Goal: Task Accomplishment & Management: Manage account settings

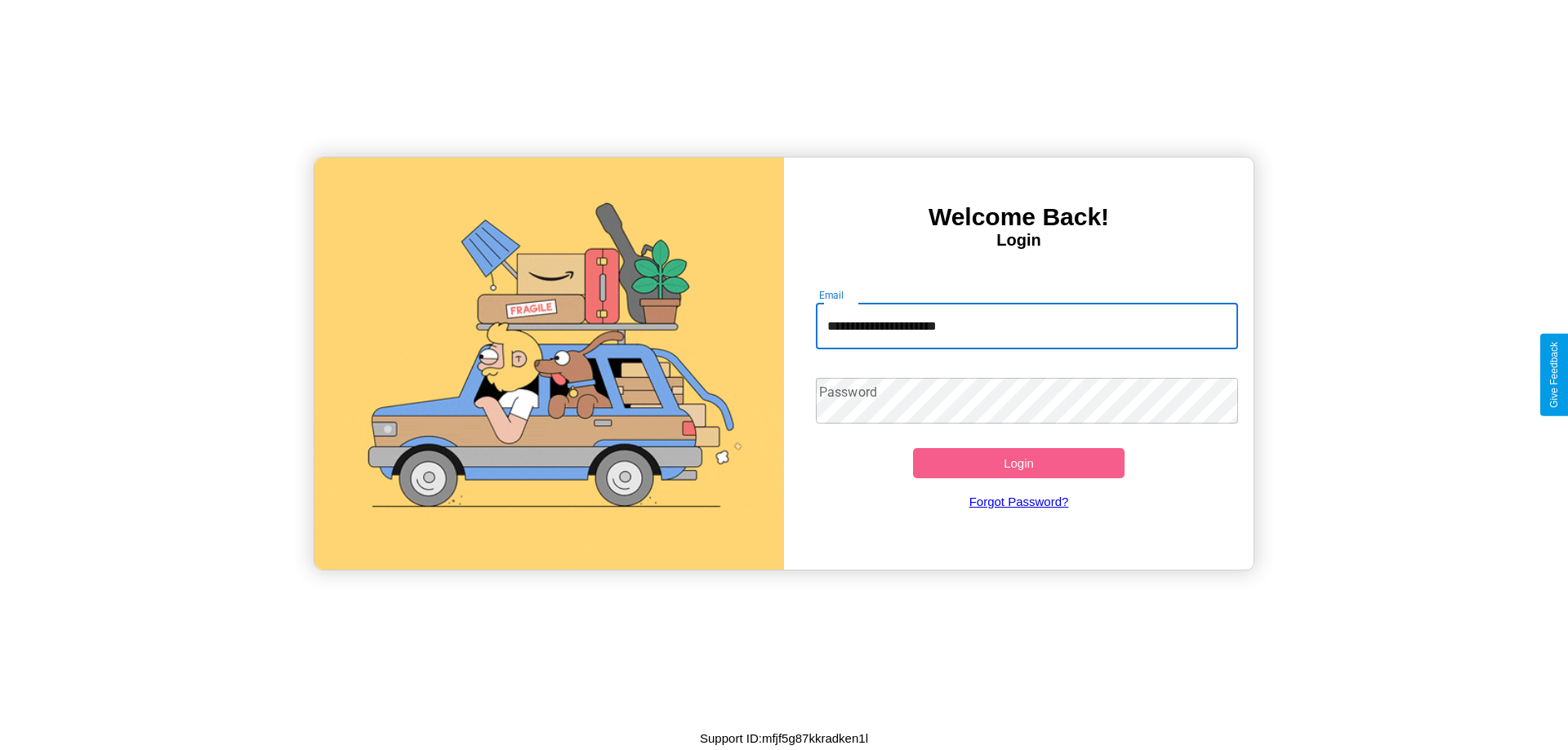
type input "**********"
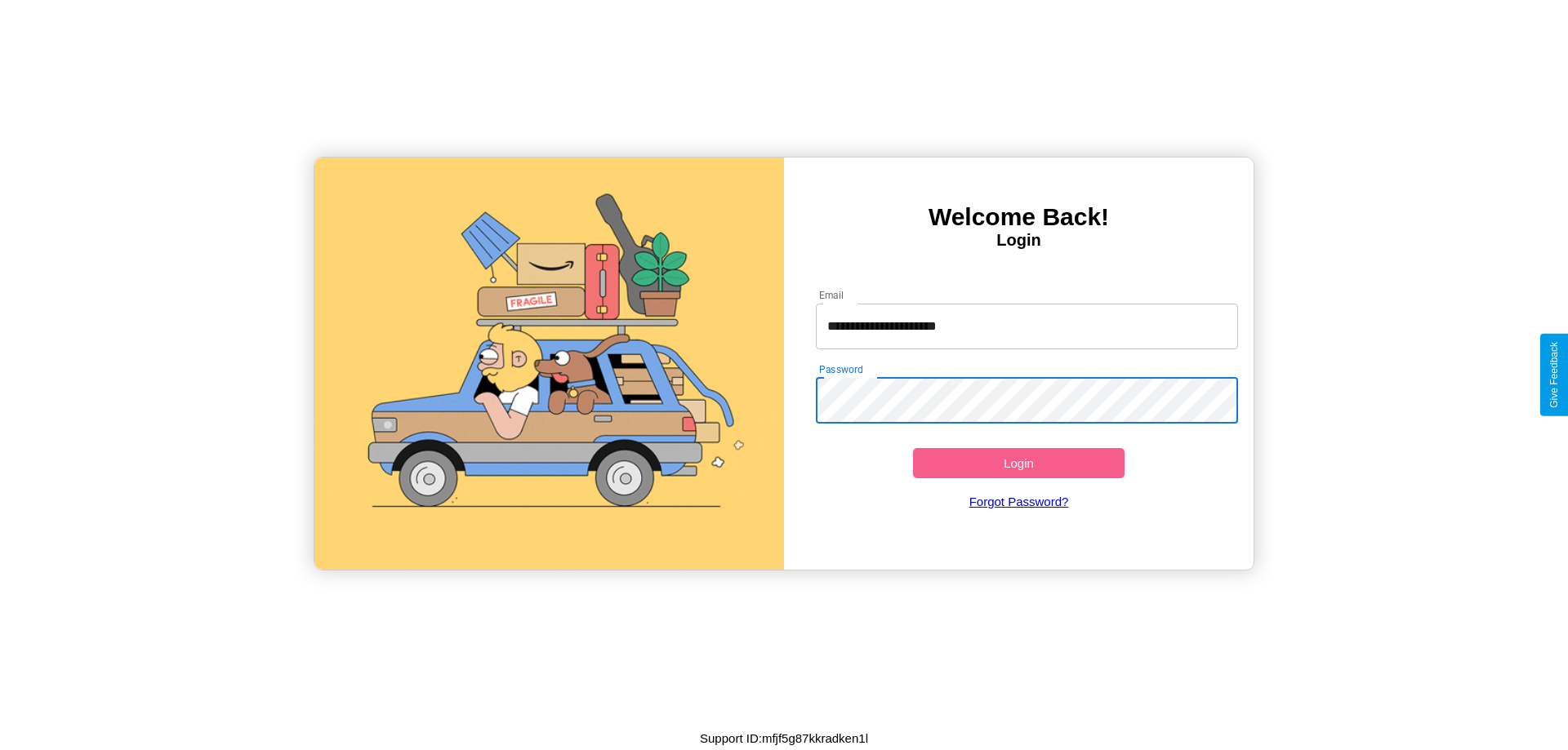
click at [1019, 463] on button "Login" at bounding box center [1020, 463] width 212 height 31
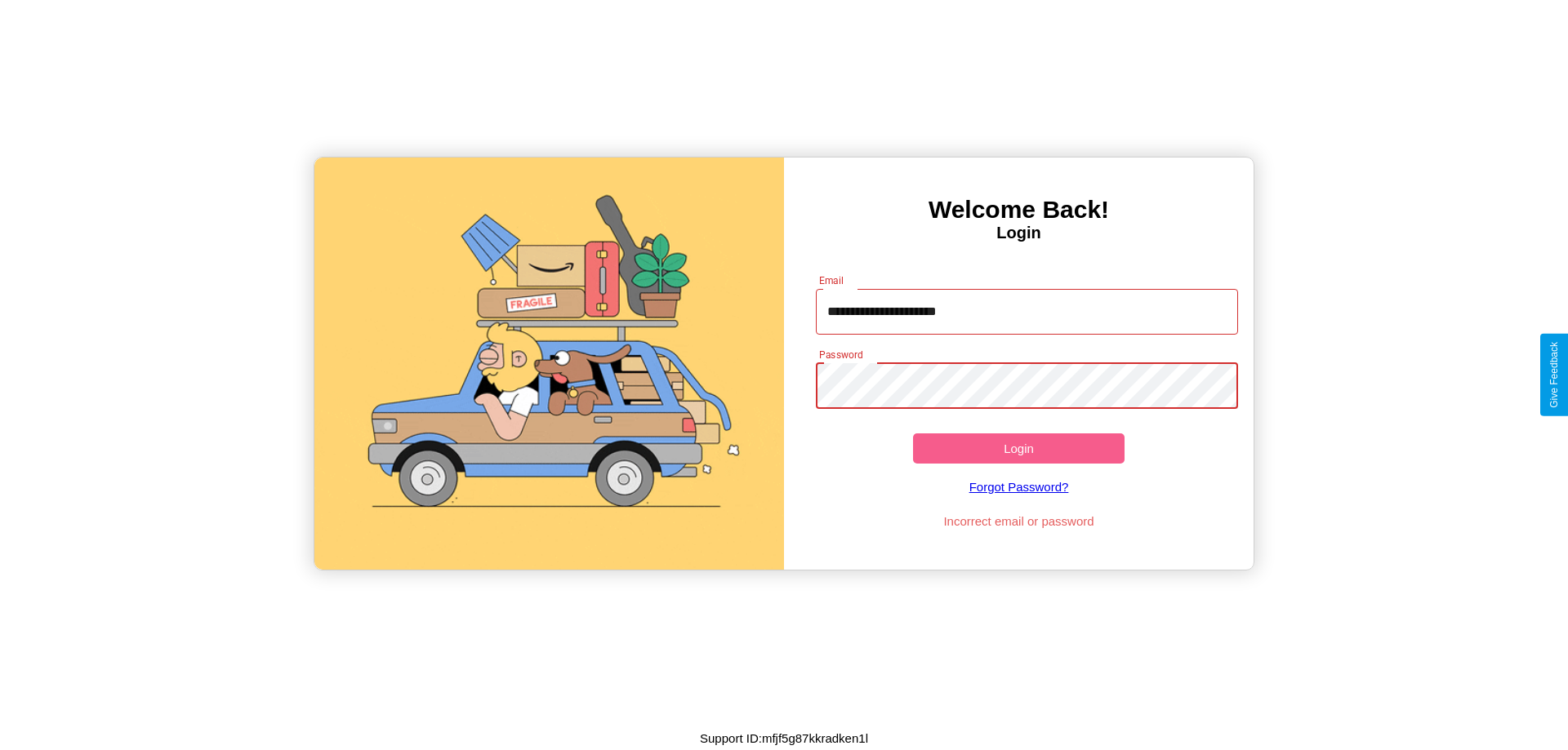
click at [1019, 448] on button "Login" at bounding box center [1020, 448] width 212 height 31
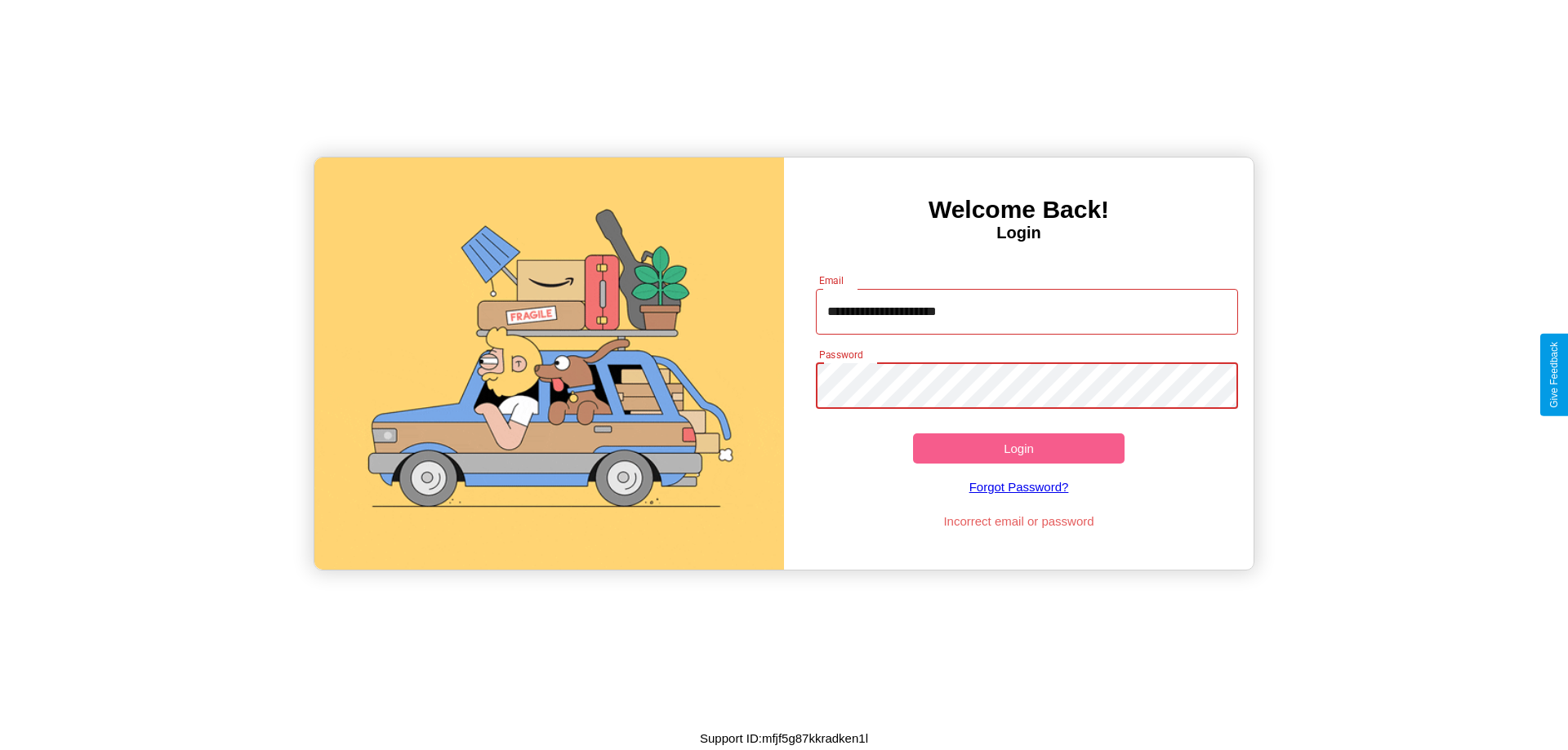
click at [1019, 448] on button "Login" at bounding box center [1020, 448] width 212 height 31
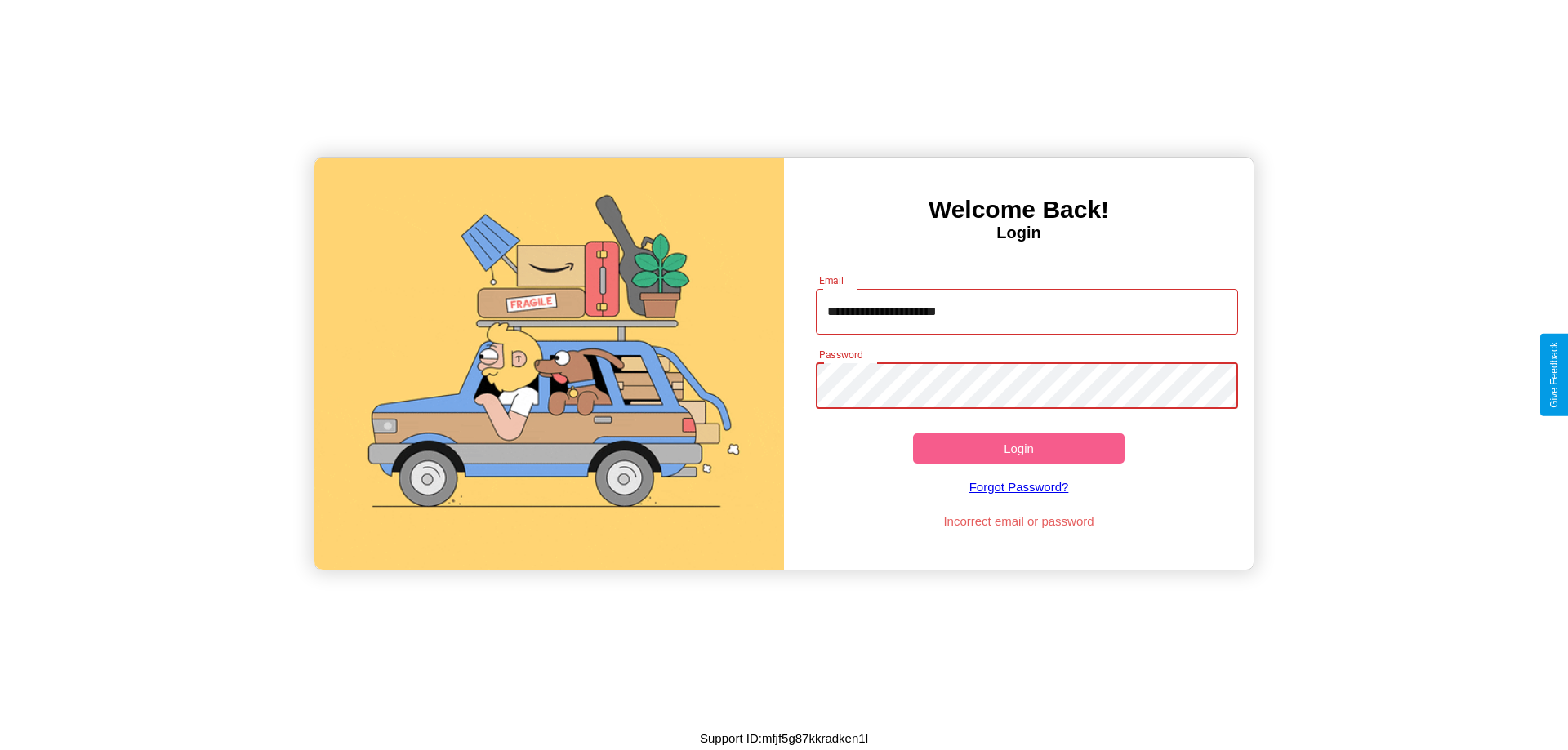
click at [1019, 448] on button "Login" at bounding box center [1020, 448] width 212 height 31
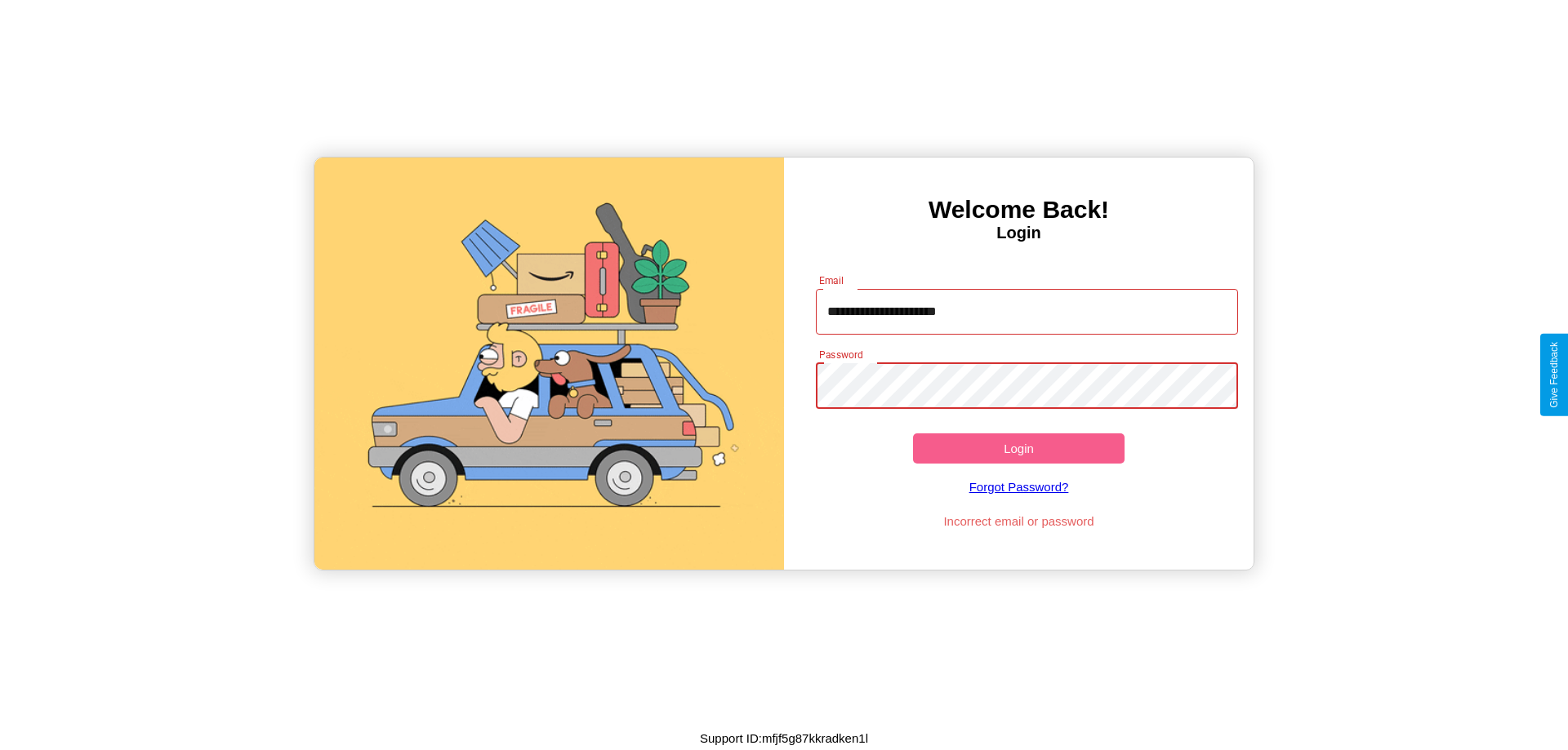
click at [1019, 448] on button "Login" at bounding box center [1020, 448] width 212 height 31
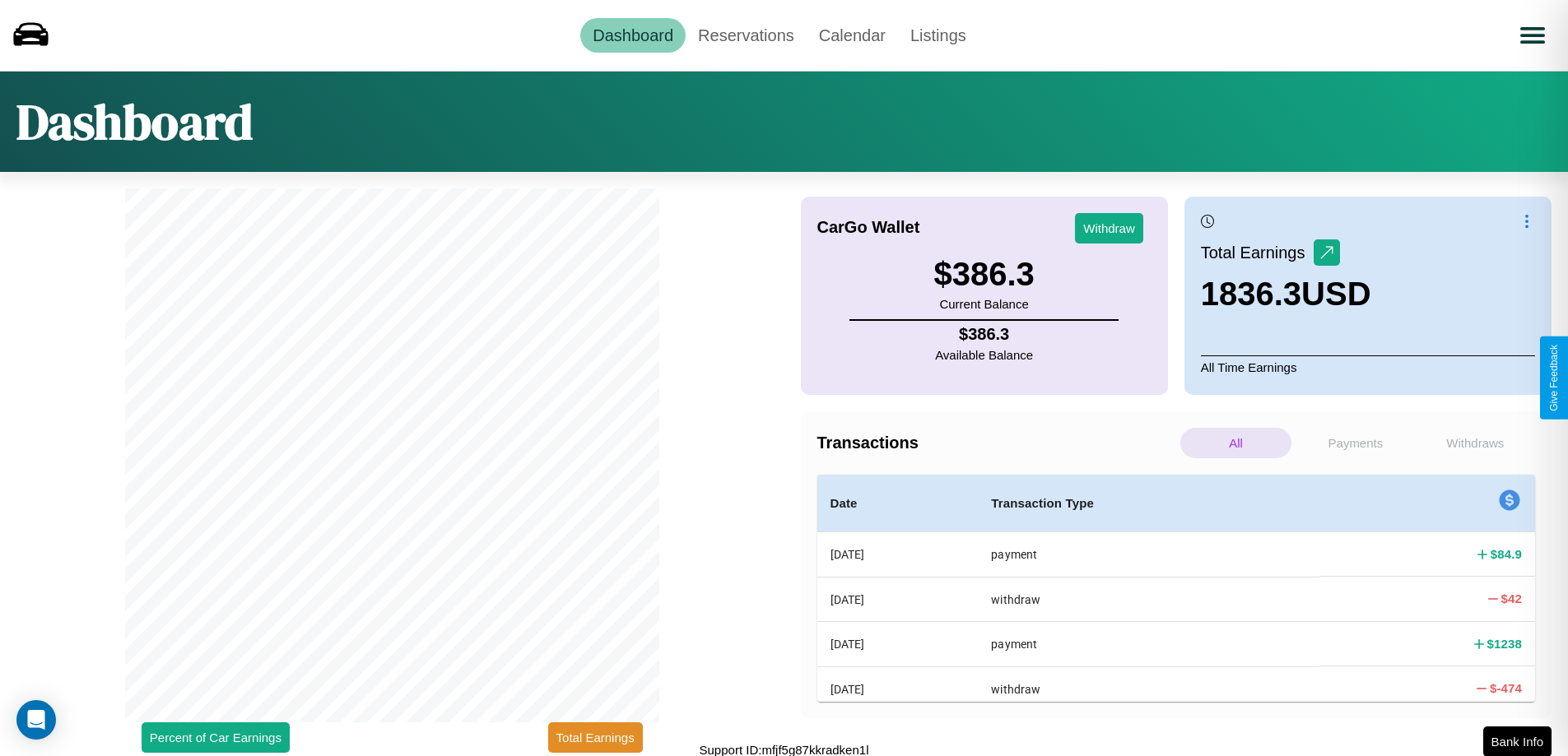
scroll to position [5, 0]
